Goal: Task Accomplishment & Management: Use online tool/utility

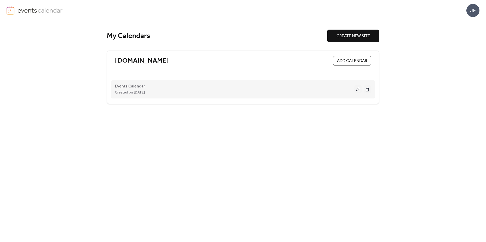
click at [357, 87] on button at bounding box center [357, 89] width 7 height 8
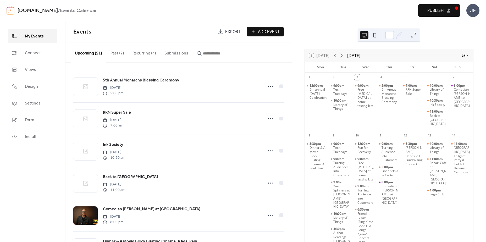
click at [236, 31] on span "Export" at bounding box center [232, 32] width 15 height 6
click at [259, 31] on span "Add Event" at bounding box center [269, 32] width 22 height 6
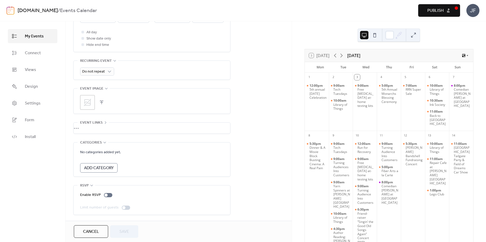
scroll to position [171, 0]
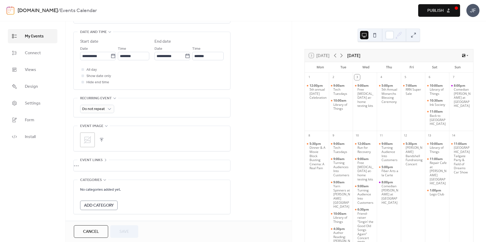
click at [96, 232] on span "Cancel" at bounding box center [91, 232] width 16 height 6
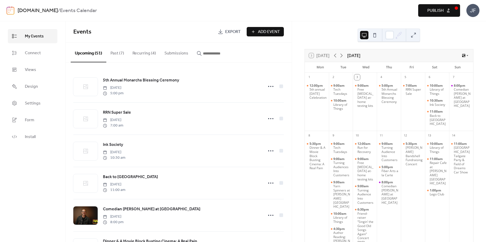
click at [395, 36] on div at bounding box center [393, 35] width 17 height 13
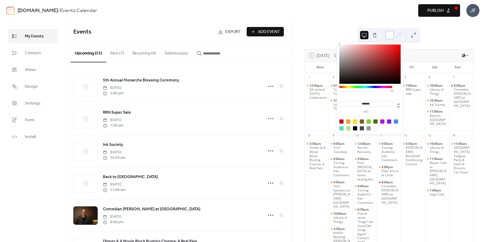
click at [392, 35] on div at bounding box center [389, 35] width 8 height 8
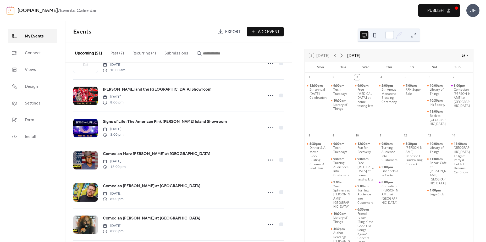
scroll to position [1298, 0]
